Goal: Navigation & Orientation: Find specific page/section

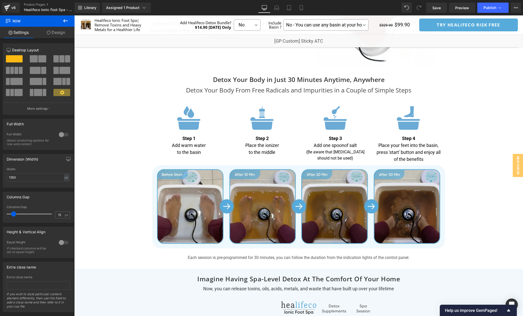
scroll to position [1712, 0]
click at [436, 8] on span "Save" at bounding box center [436, 7] width 8 height 5
